Goal: Check status: Check status

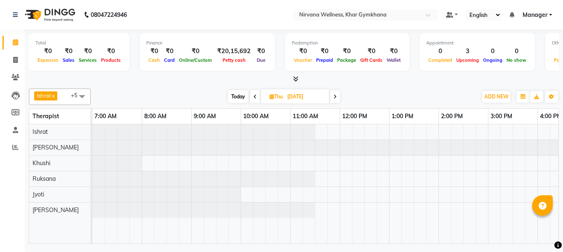
click at [236, 98] on span "Today" at bounding box center [238, 96] width 21 height 13
type input "[DATE]"
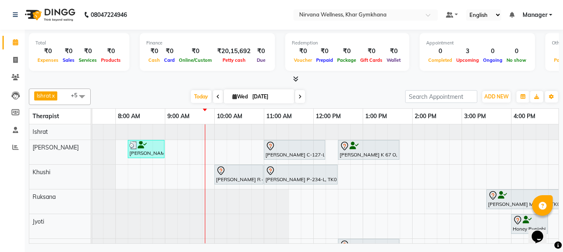
scroll to position [0, 26]
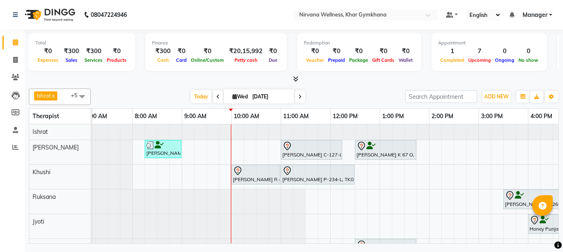
click at [298, 99] on icon at bounding box center [299, 96] width 3 height 5
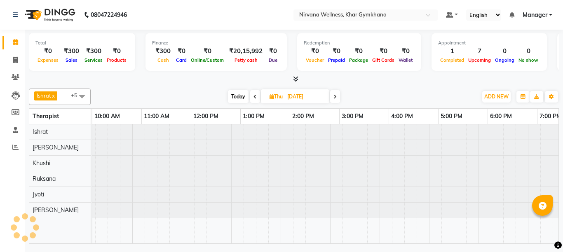
scroll to position [0, 149]
click at [334, 98] on icon at bounding box center [334, 96] width 3 height 5
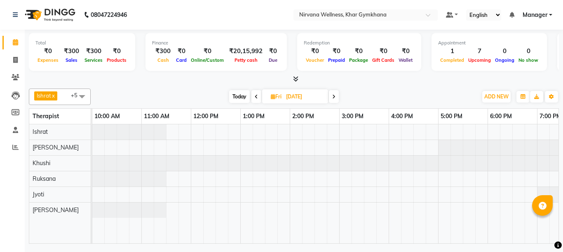
click at [334, 98] on icon at bounding box center [333, 96] width 3 height 5
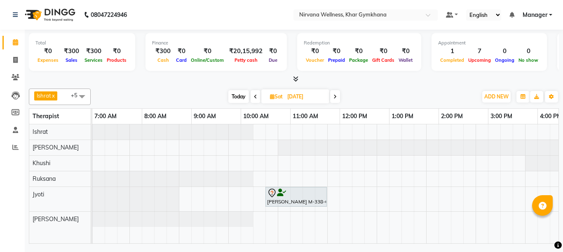
scroll to position [0, 0]
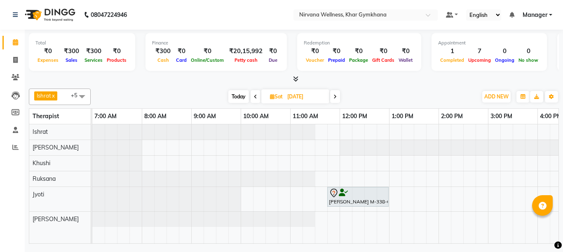
click at [234, 96] on span "Today" at bounding box center [238, 96] width 21 height 13
type input "[DATE]"
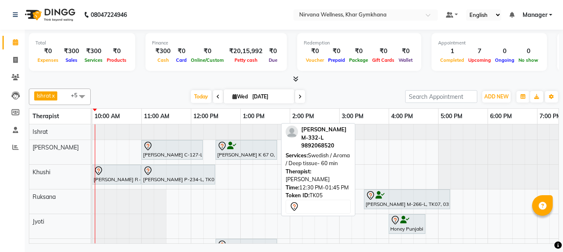
scroll to position [27, 0]
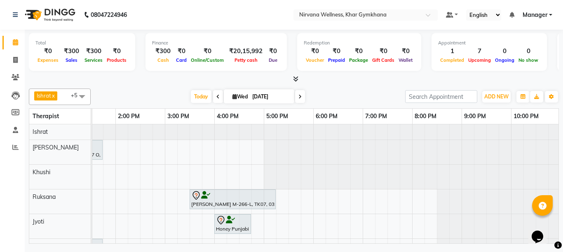
scroll to position [0, 324]
click at [295, 99] on span at bounding box center [300, 96] width 10 height 13
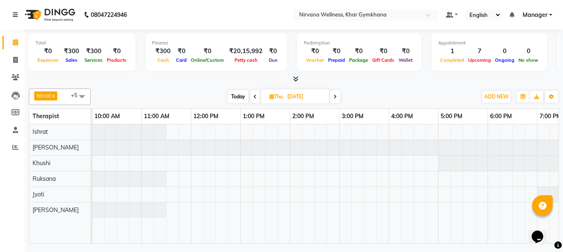
scroll to position [0, 0]
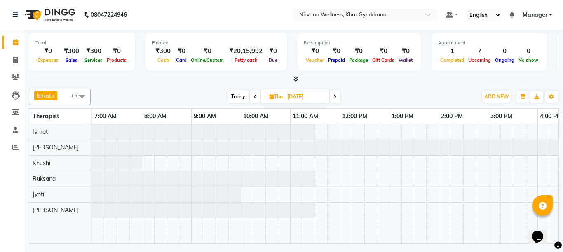
click at [252, 98] on span at bounding box center [255, 96] width 10 height 13
type input "[DATE]"
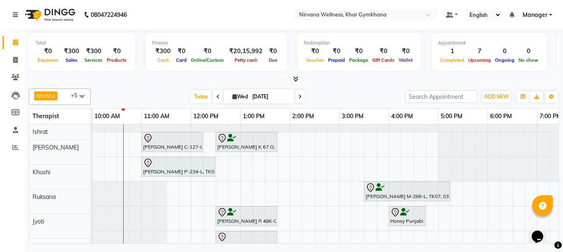
scroll to position [0, 149]
